Goal: Information Seeking & Learning: Compare options

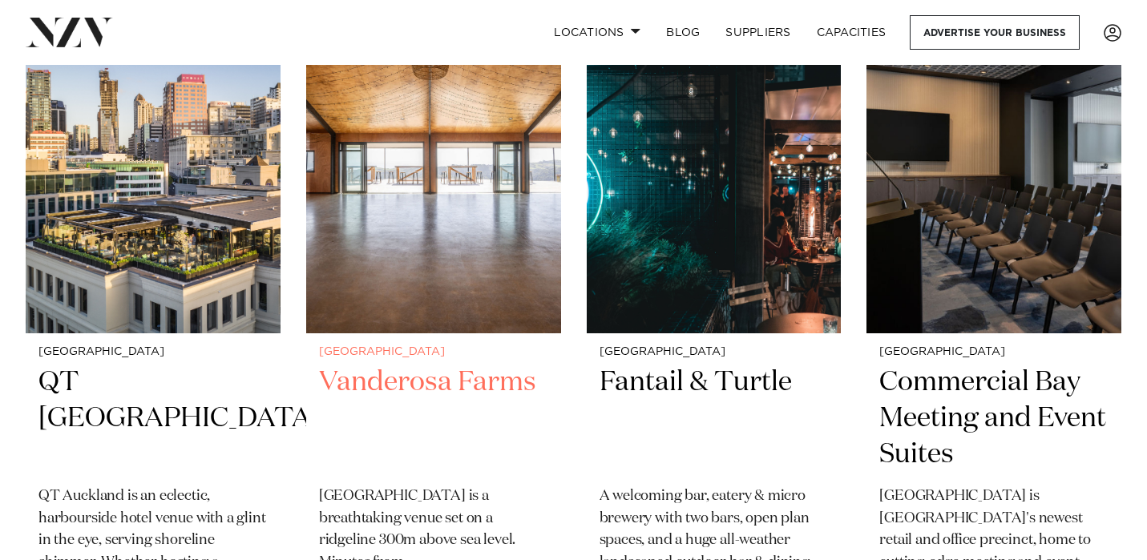
scroll to position [1450, 0]
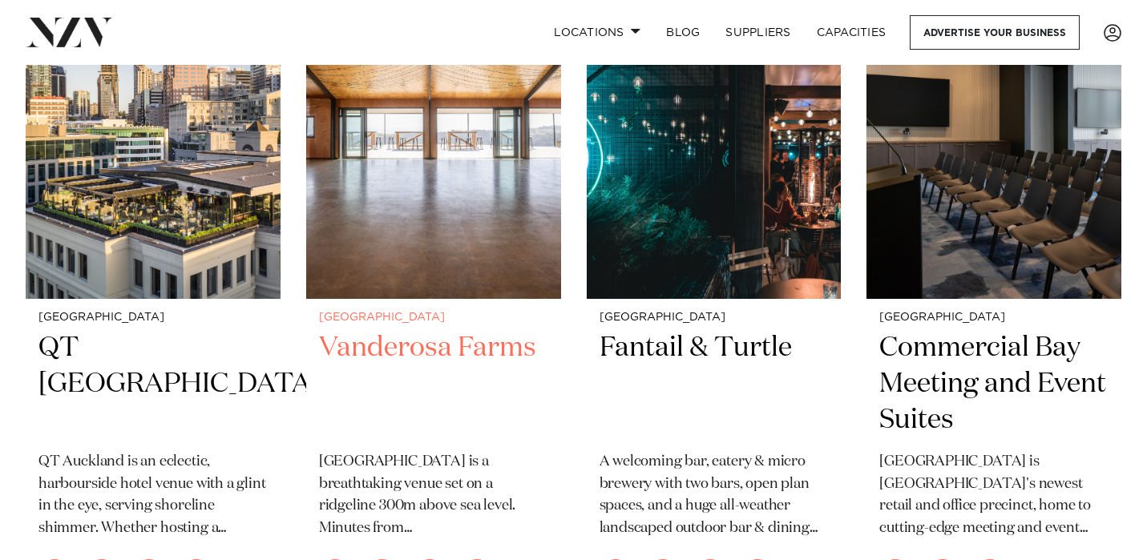
click at [479, 196] on img at bounding box center [433, 129] width 255 height 342
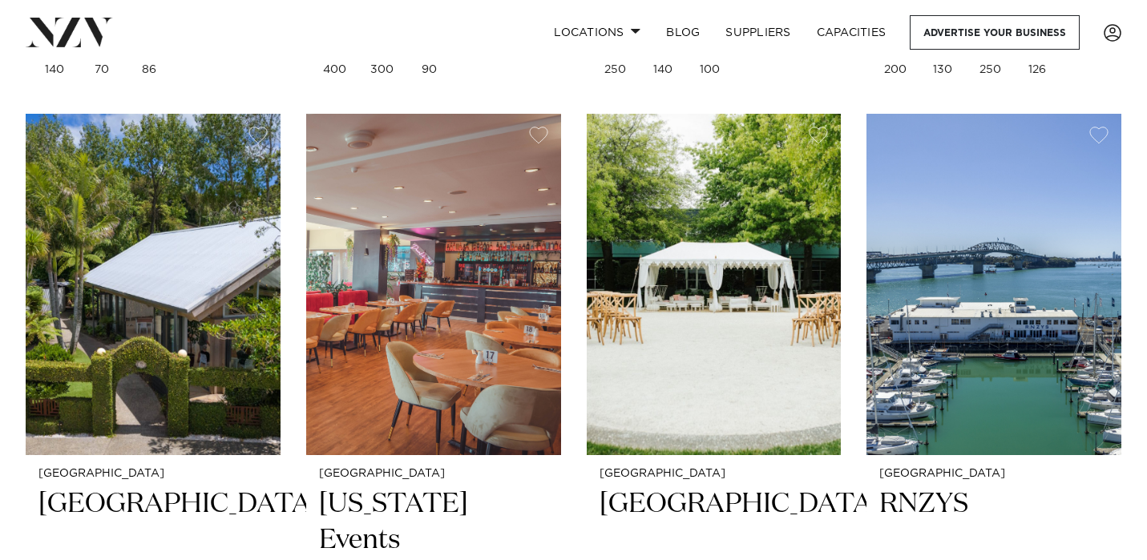
scroll to position [4052, 0]
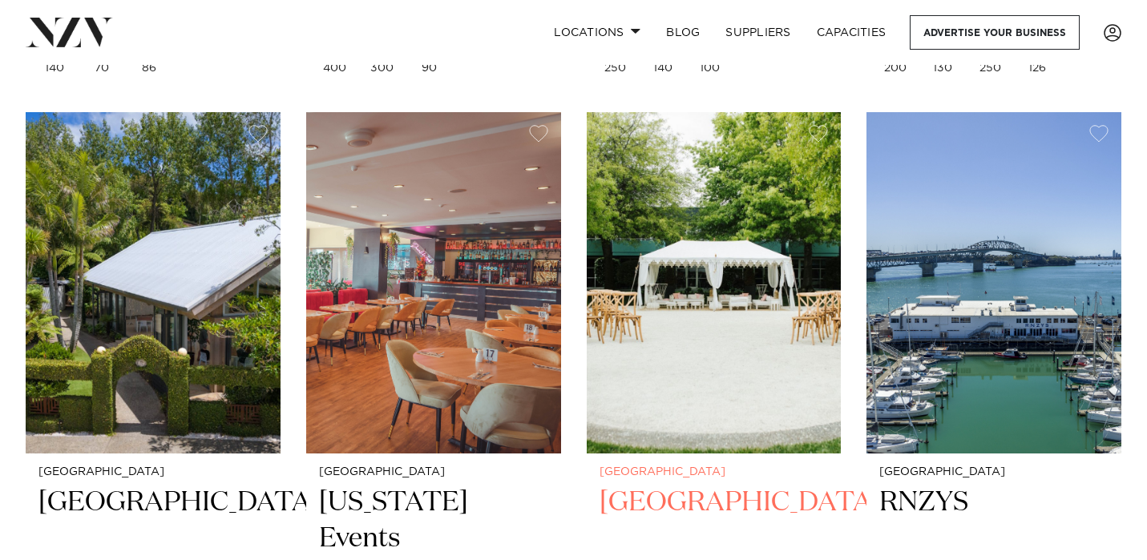
click at [702, 487] on h2 "Naumi Auckland Airport" at bounding box center [714, 539] width 229 height 108
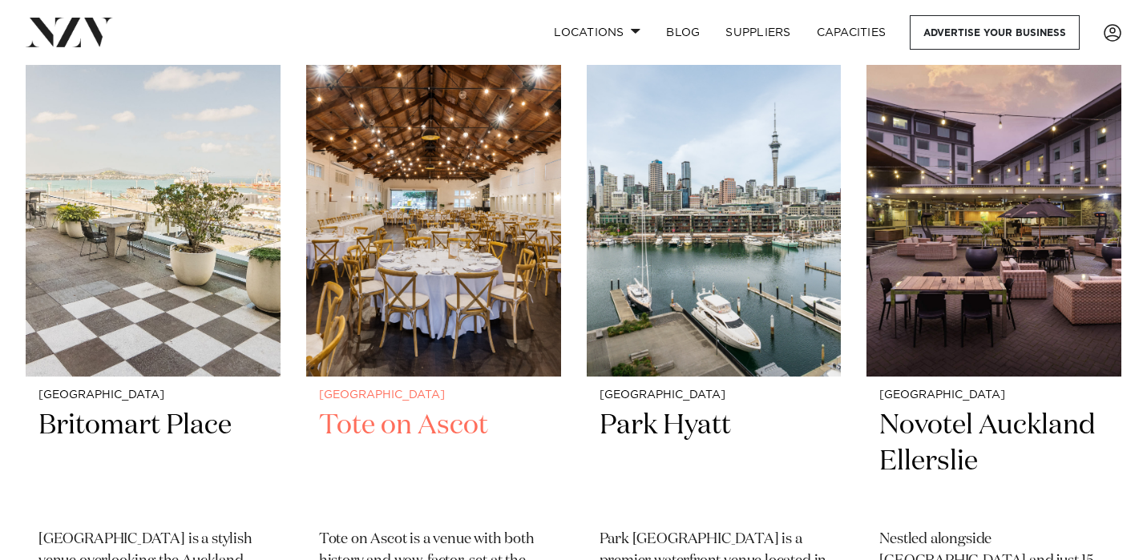
scroll to position [5513, 0]
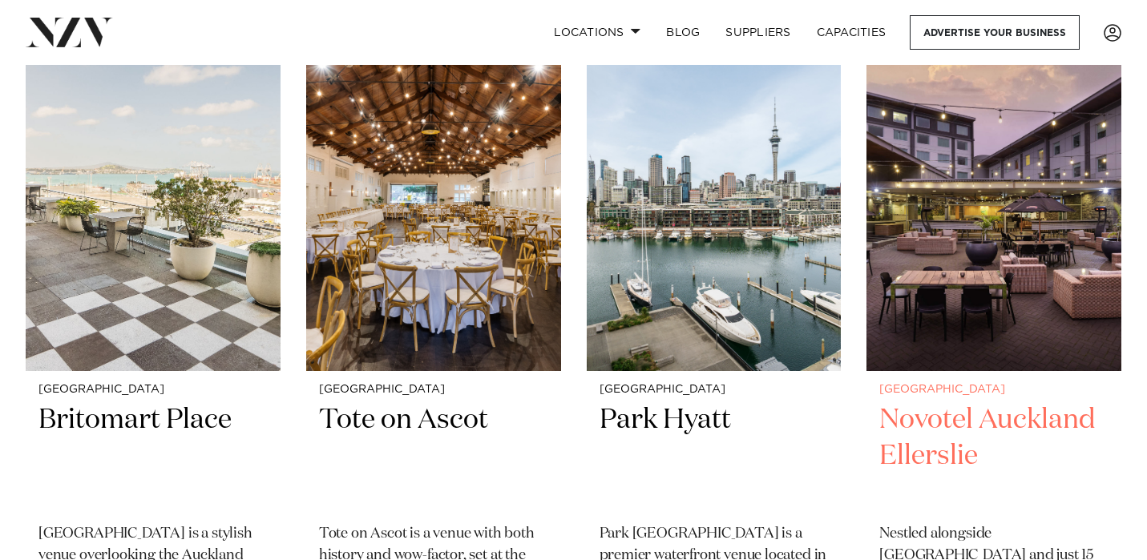
click at [973, 371] on div "Auckland Novotel Auckland Ellerslie Nestled alongside Ellerslie Racecourse and …" at bounding box center [994, 532] width 255 height 322
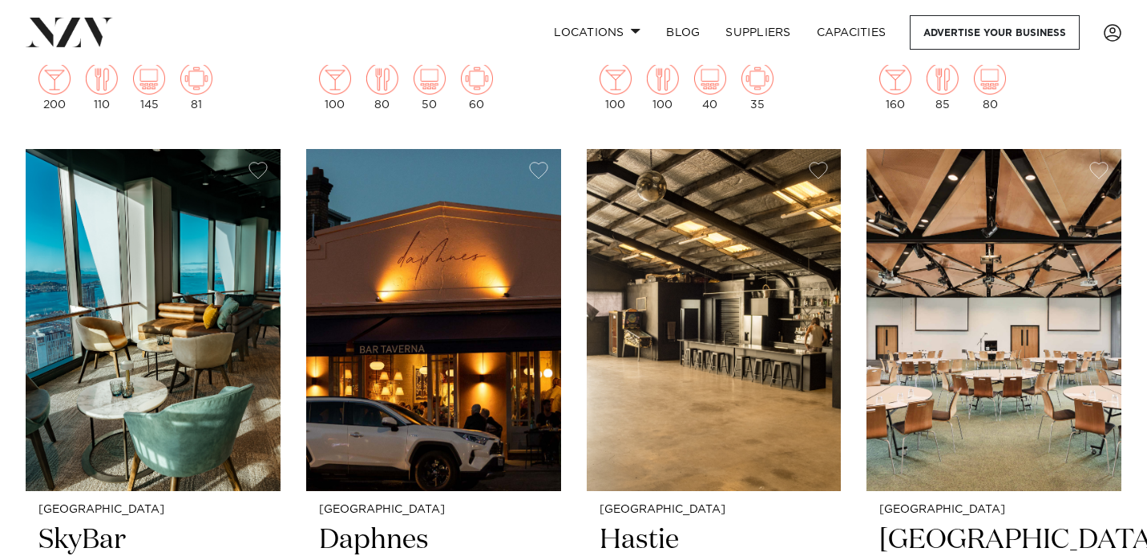
scroll to position [10944, 0]
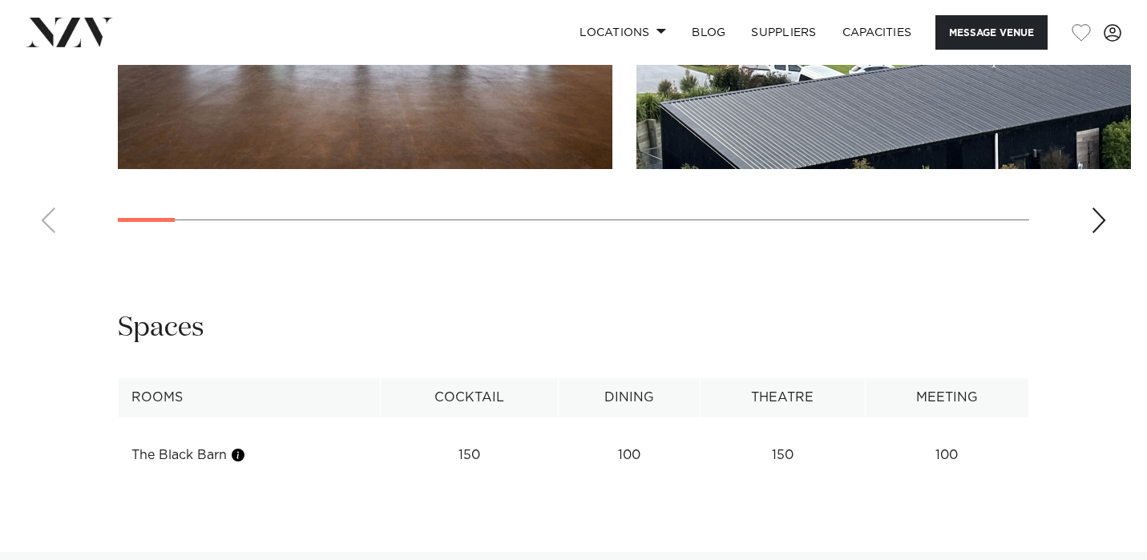
scroll to position [1185, 0]
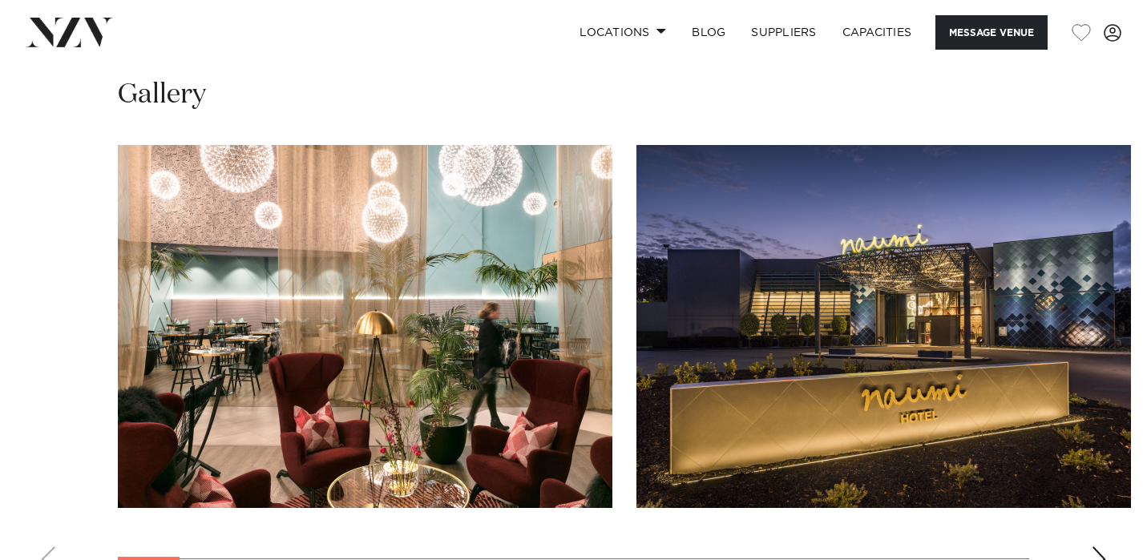
scroll to position [1548, 0]
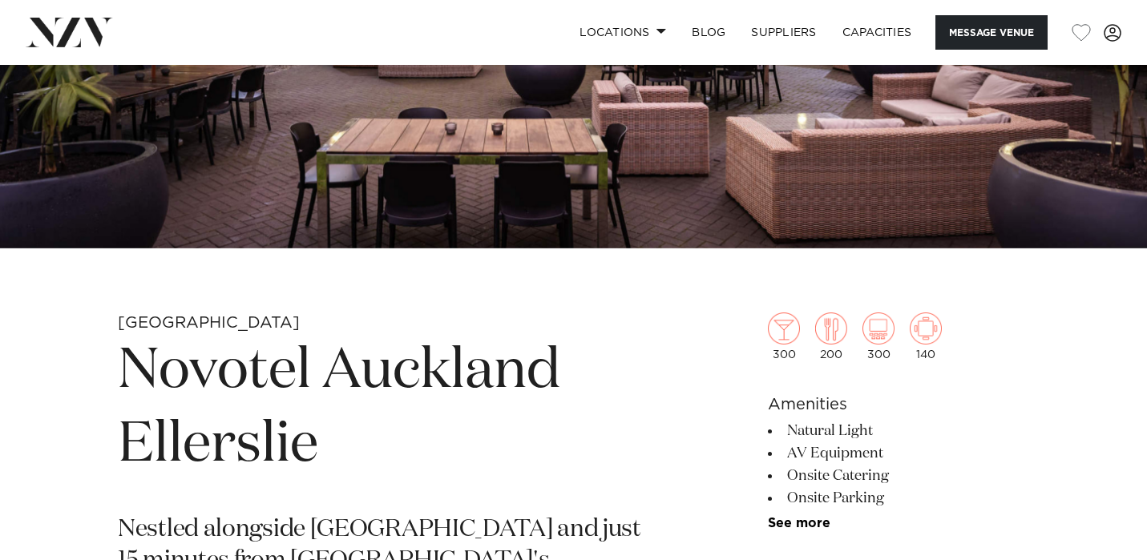
scroll to position [355, 0]
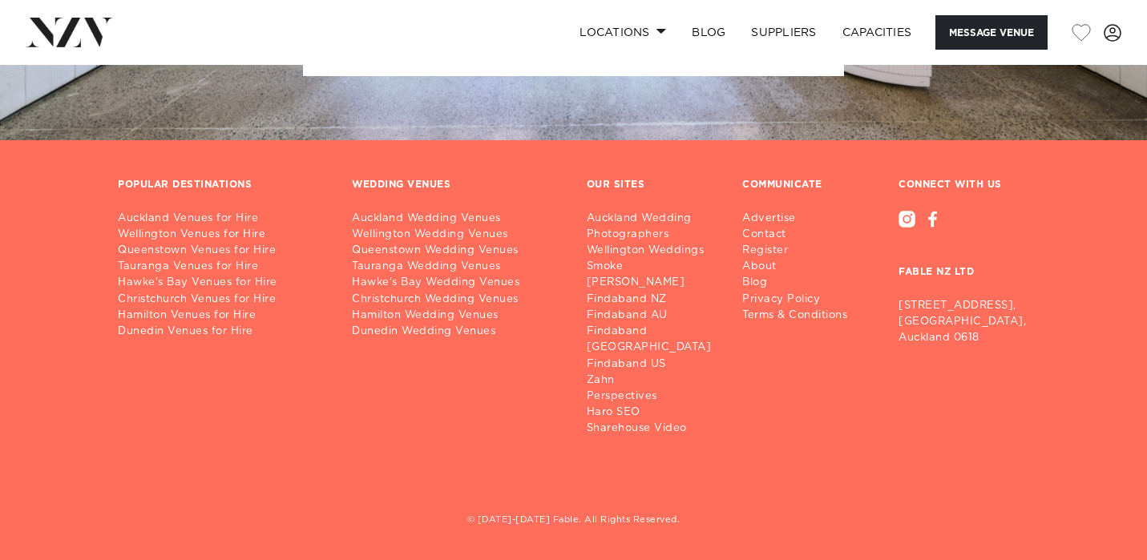
scroll to position [2606, 0]
